Goal: Task Accomplishment & Management: Complete application form

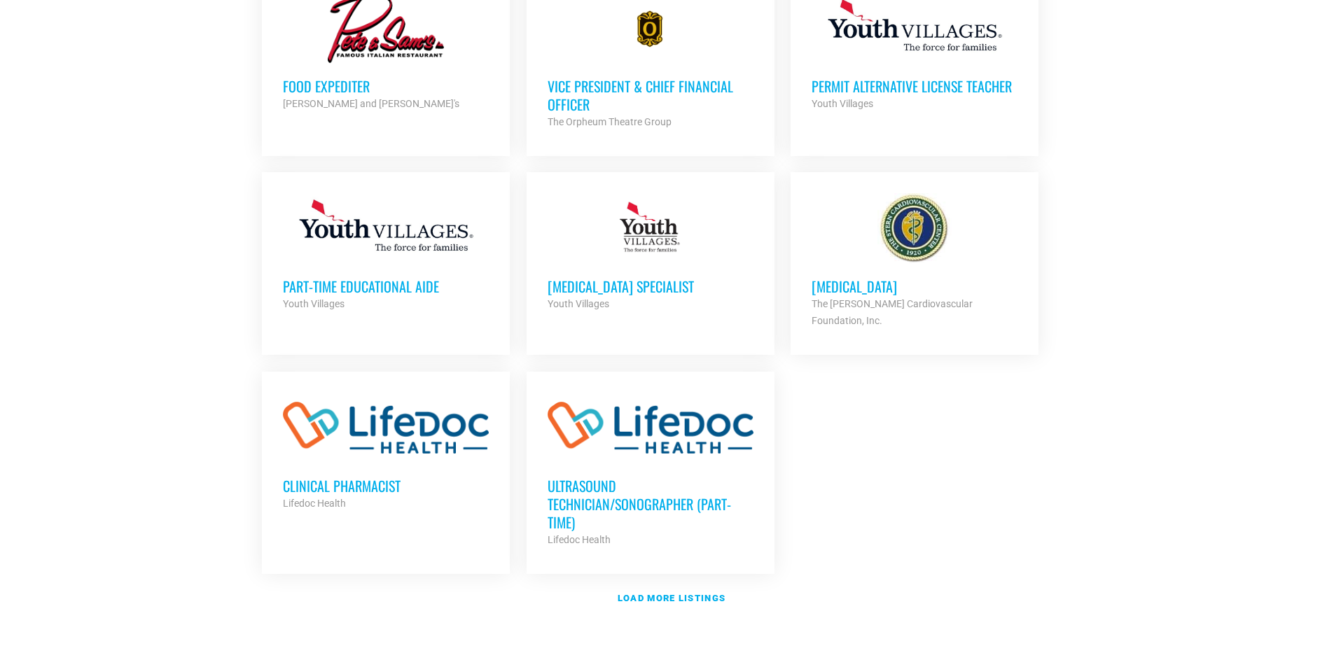
scroll to position [1471, 0]
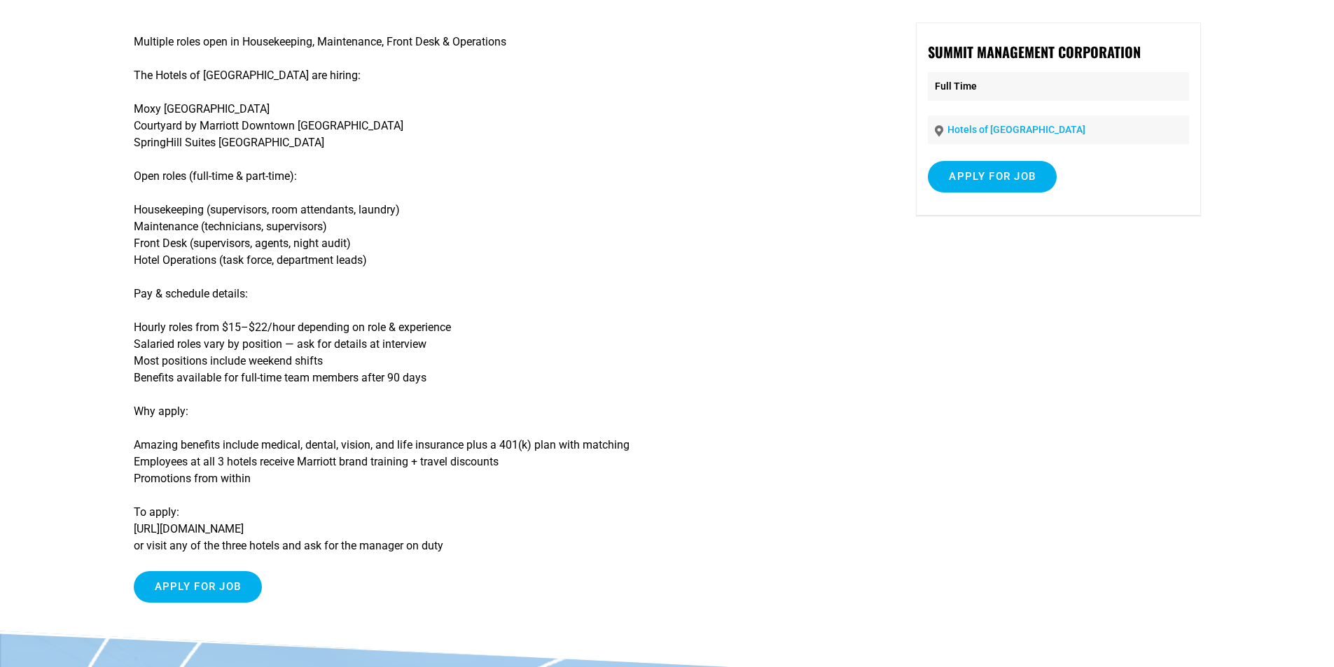
scroll to position [210, 0]
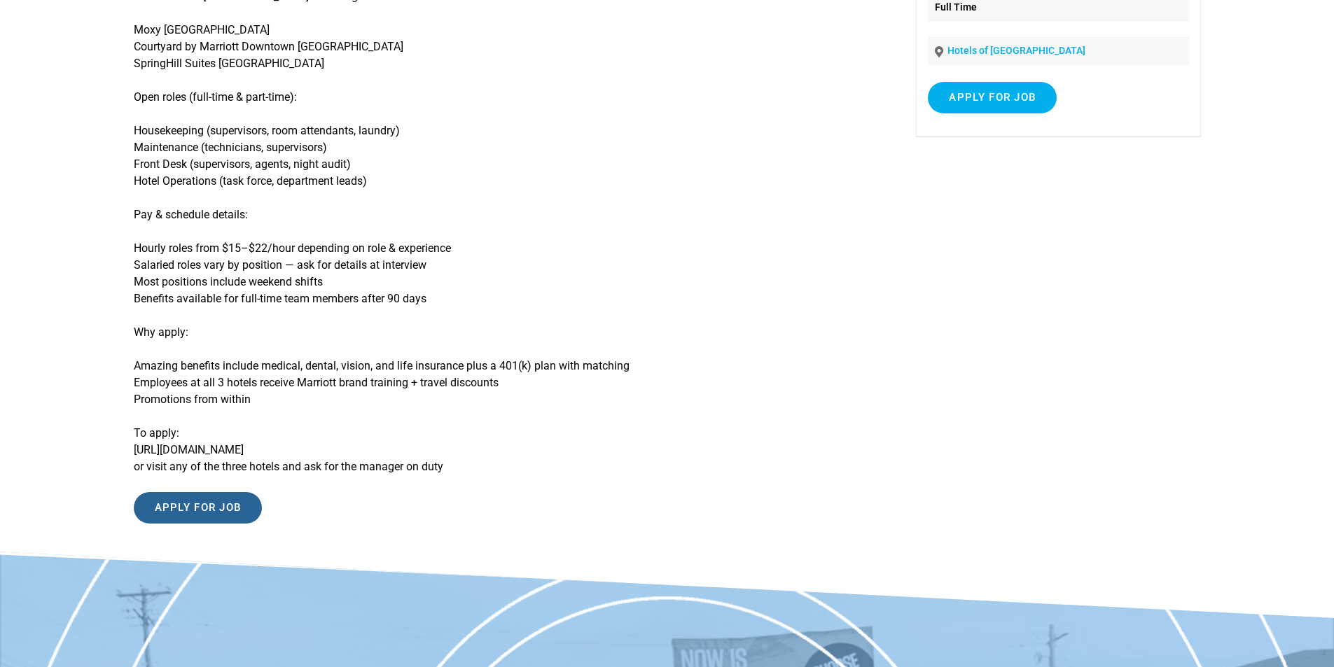
click at [233, 507] on input "Apply for job" at bounding box center [198, 508] width 129 height 32
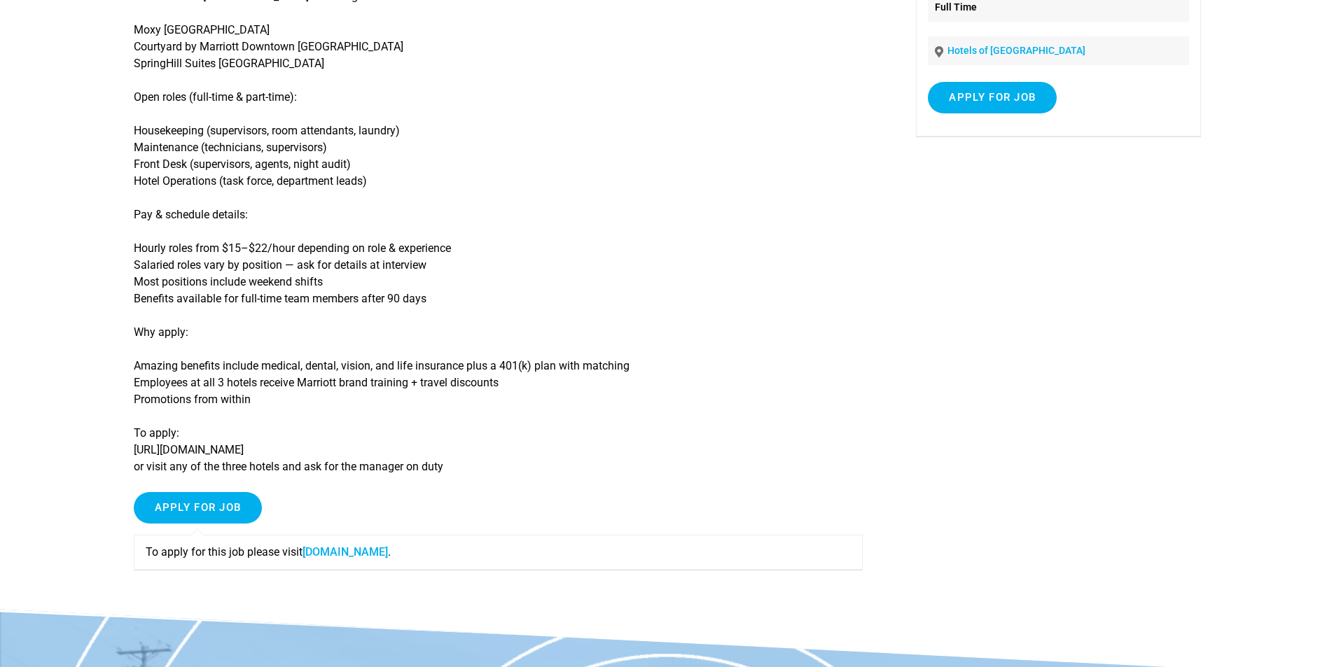
click at [375, 557] on link "[DOMAIN_NAME]" at bounding box center [345, 552] width 85 height 13
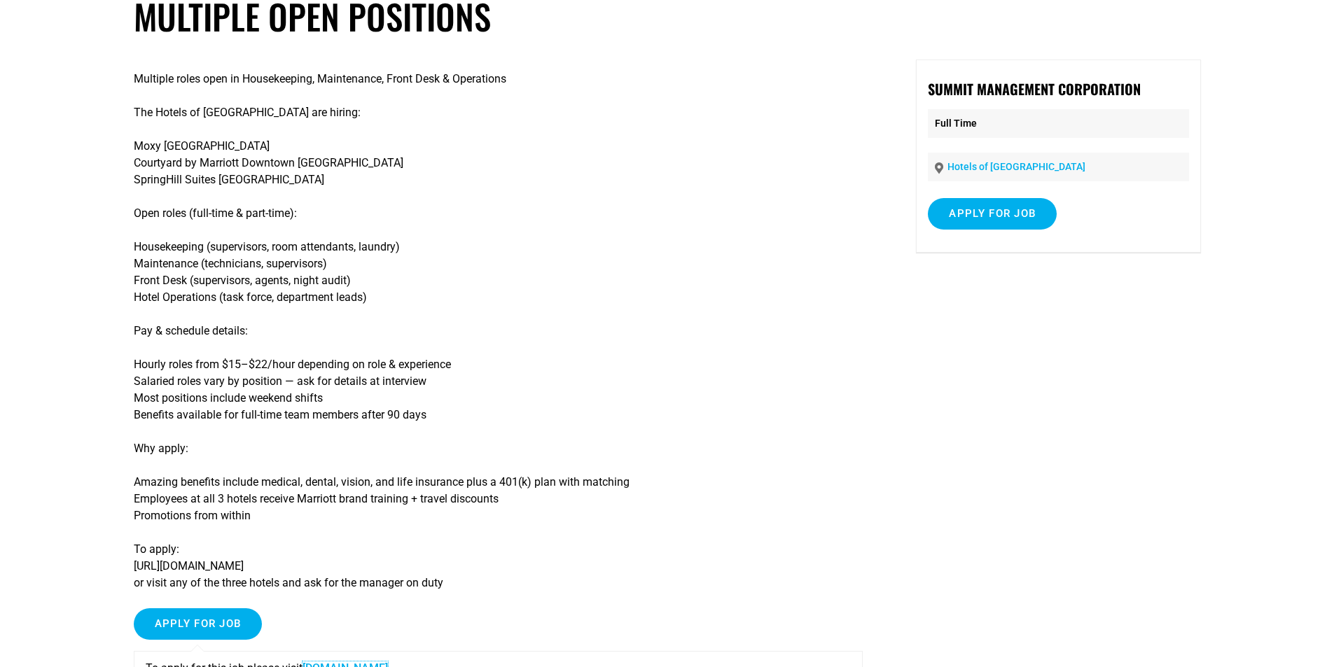
scroll to position [0, 0]
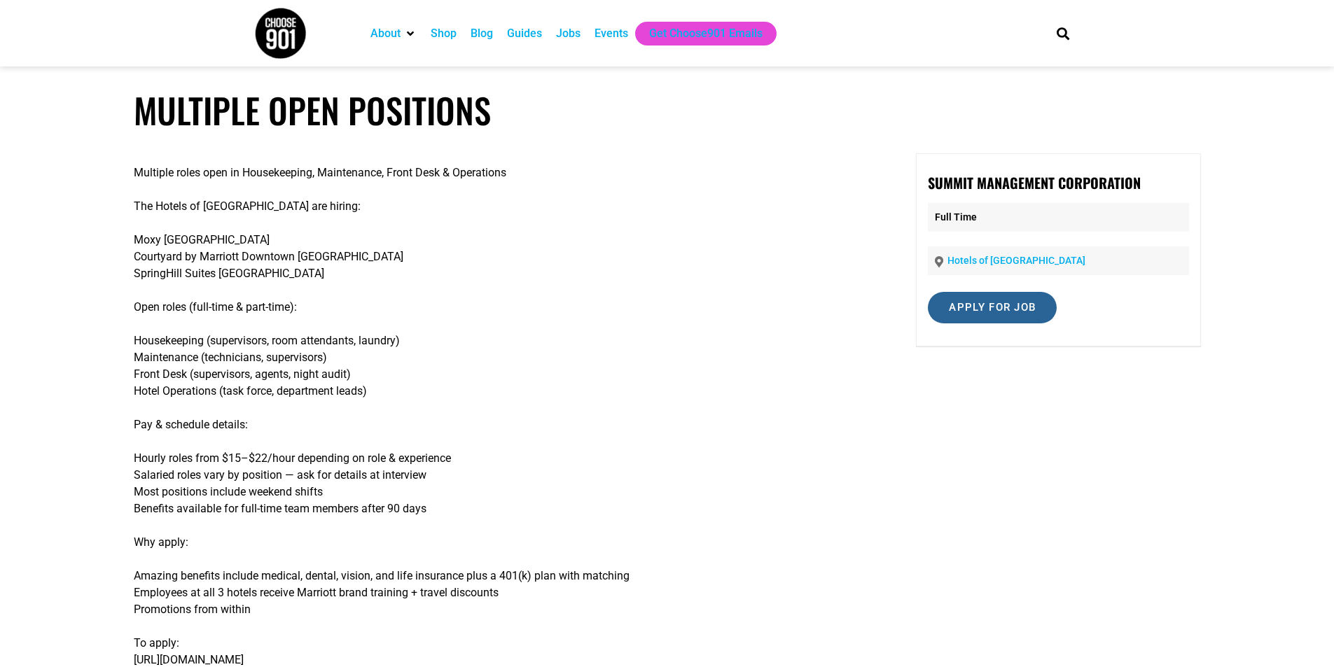
click at [1011, 310] on input "Apply for job" at bounding box center [992, 308] width 129 height 32
click at [1026, 370] on link "[DOMAIN_NAME]" at bounding box center [1002, 368] width 85 height 13
click at [275, 37] on img at bounding box center [280, 33] width 53 height 53
